Goal: Task Accomplishment & Management: Use online tool/utility

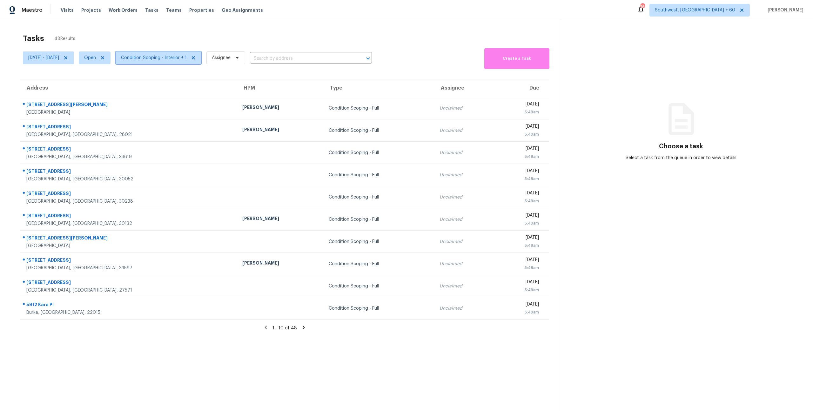
click at [174, 59] on span "Condition Scoping - Interior + 1" at bounding box center [154, 58] width 66 height 6
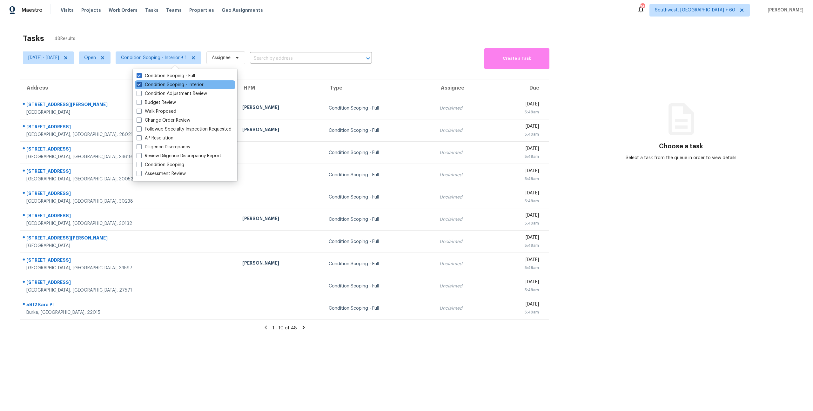
click at [171, 86] on label "Condition Scoping - Interior" at bounding box center [169, 85] width 67 height 6
click at [141, 86] on input "Condition Scoping - Interior" at bounding box center [138, 84] width 4 height 4
click at [171, 86] on label "Condition Scoping - Interior" at bounding box center [169, 85] width 67 height 6
click at [141, 86] on input "Condition Scoping - Interior" at bounding box center [138, 84] width 4 height 4
checkbox input "true"
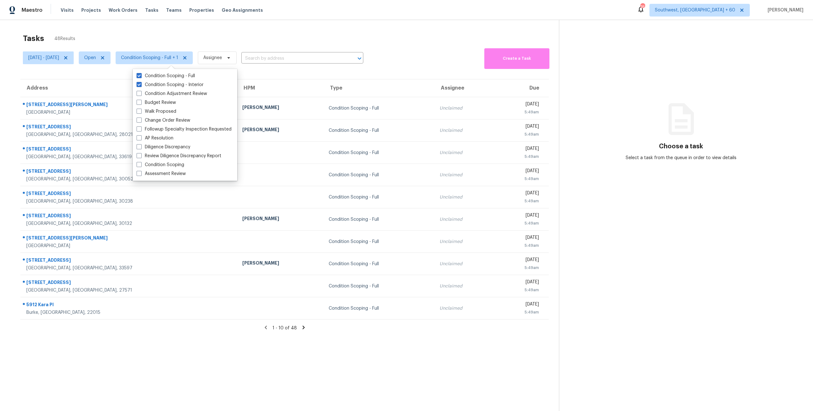
click at [125, 38] on div "Tasks 48 Results" at bounding box center [291, 38] width 536 height 17
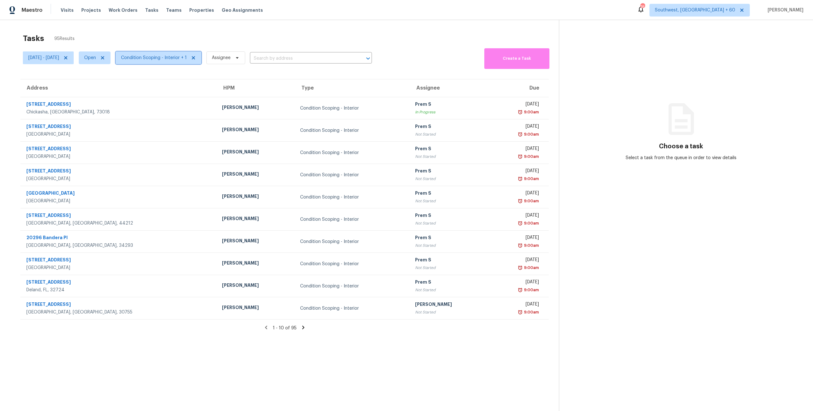
click at [182, 58] on span "Condition Scoping - Interior + 1" at bounding box center [154, 58] width 66 height 6
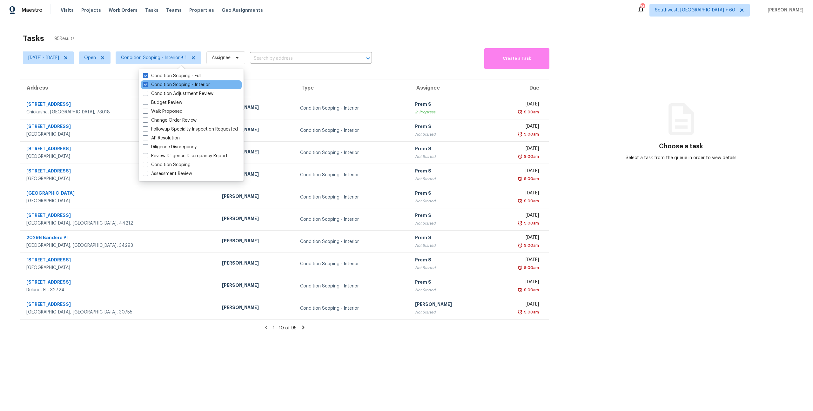
click at [178, 88] on div "Condition Scoping - Interior" at bounding box center [191, 84] width 101 height 9
click at [177, 85] on label "Condition Scoping - Interior" at bounding box center [176, 85] width 67 height 6
click at [147, 85] on input "Condition Scoping - Interior" at bounding box center [145, 84] width 4 height 4
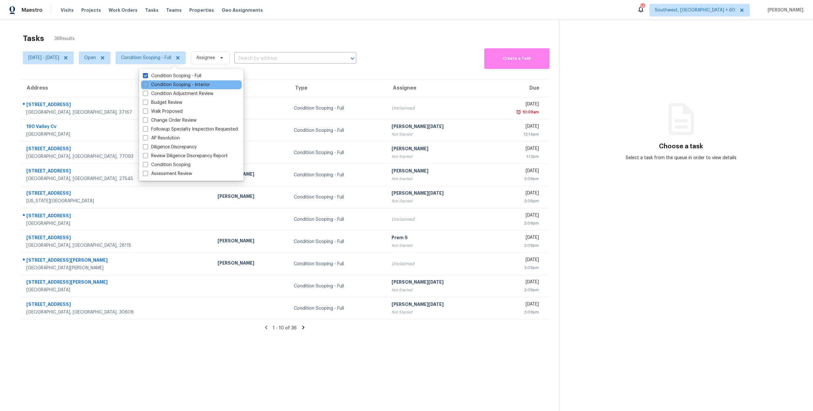
click at [177, 85] on label "Condition Scoping - Interior" at bounding box center [176, 85] width 67 height 6
click at [147, 85] on input "Condition Scoping - Interior" at bounding box center [145, 84] width 4 height 4
checkbox input "true"
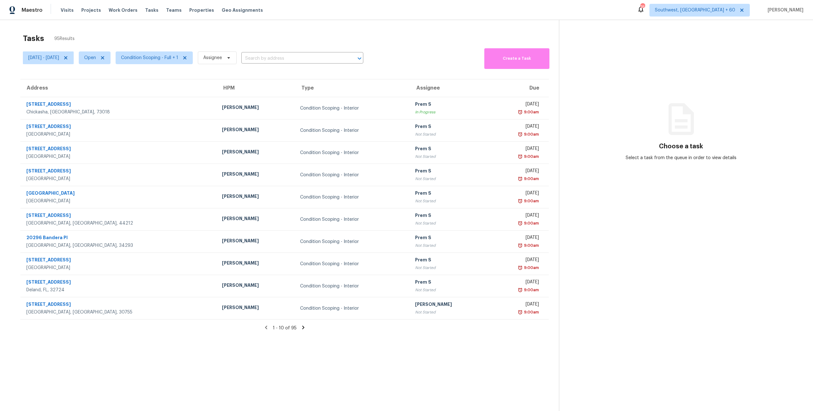
click at [143, 37] on div "Tasks 95 Results" at bounding box center [291, 38] width 536 height 17
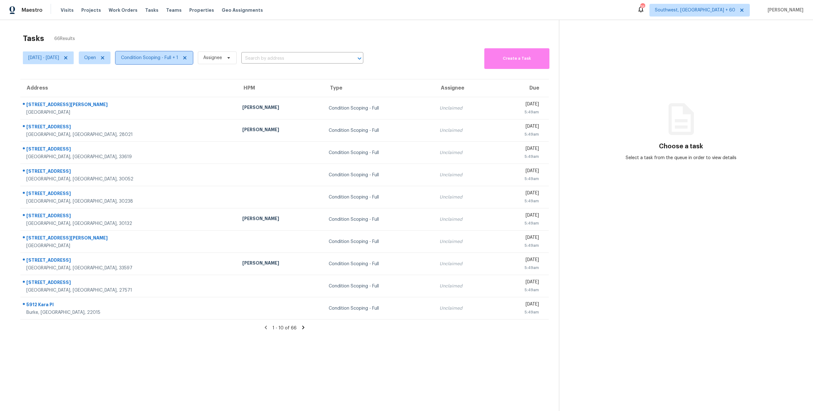
click at [161, 56] on span "Condition Scoping - Full + 1" at bounding box center [149, 58] width 57 height 6
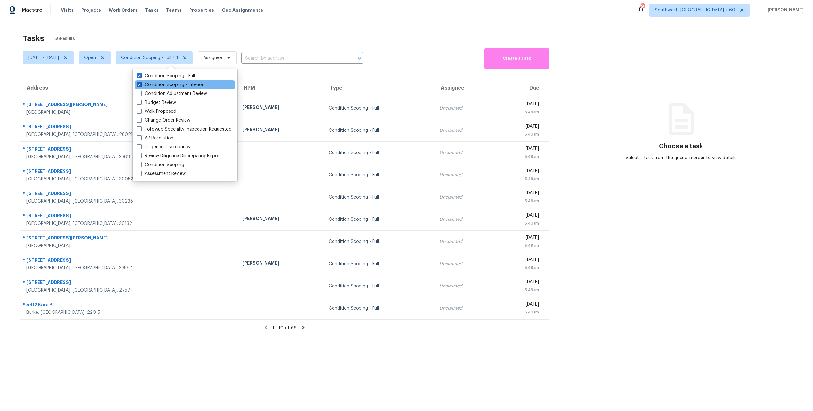
click at [166, 84] on label "Condition Scoping - Interior" at bounding box center [169, 85] width 67 height 6
click at [141, 84] on input "Condition Scoping - Interior" at bounding box center [138, 84] width 4 height 4
click at [166, 84] on label "Condition Scoping - Interior" at bounding box center [169, 85] width 67 height 6
click at [141, 84] on input "Condition Scoping - Interior" at bounding box center [138, 84] width 4 height 4
checkbox input "true"
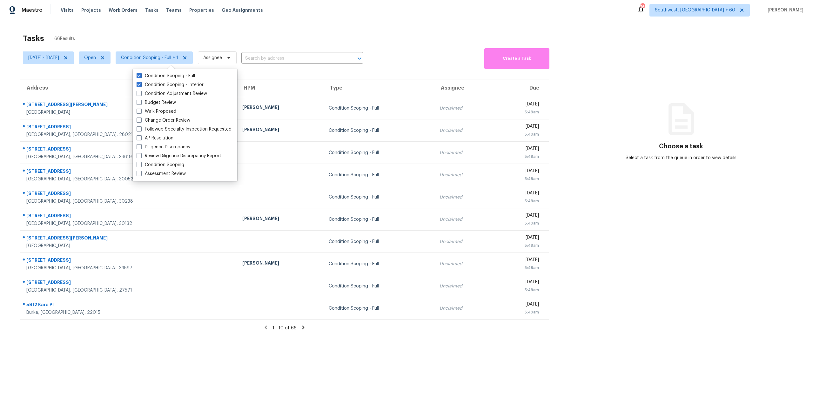
click at [172, 34] on div "Tasks 66 Results" at bounding box center [291, 38] width 536 height 17
